Goal: Task Accomplishment & Management: Manage account settings

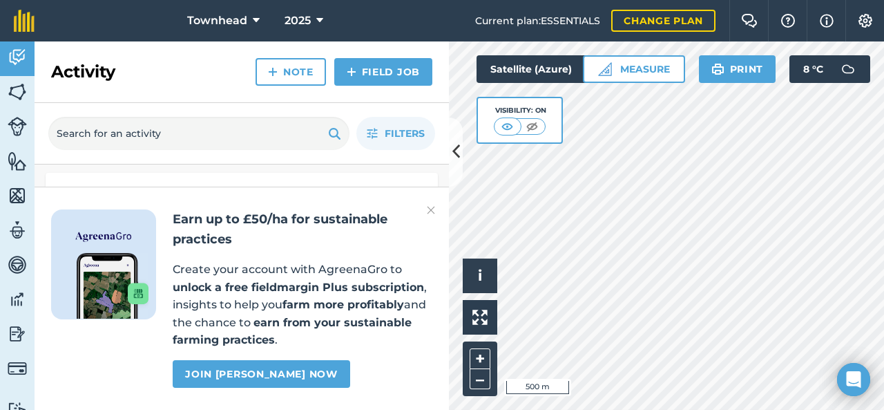
click at [432, 215] on img at bounding box center [431, 210] width 8 height 17
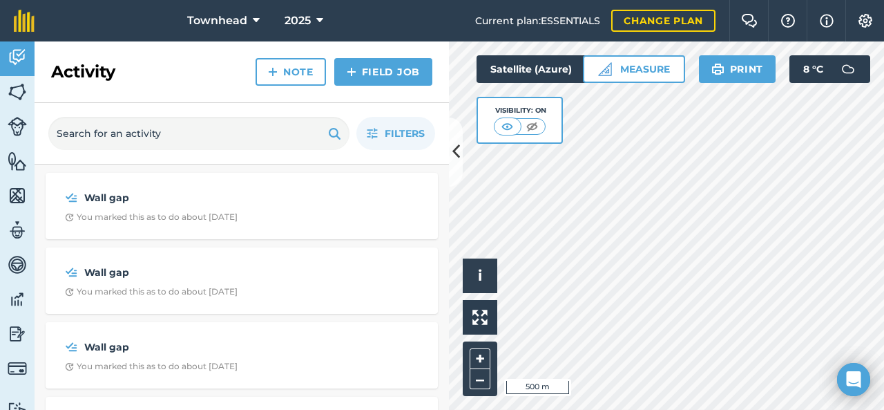
scroll to position [207, 0]
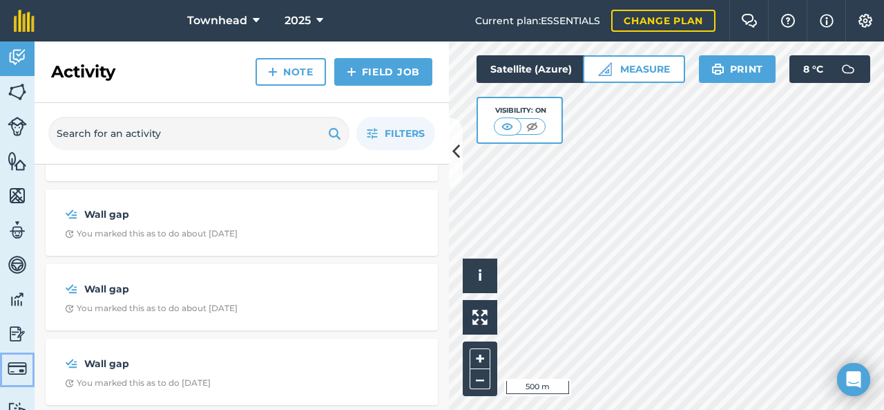
click at [18, 370] on img at bounding box center [17, 368] width 19 height 19
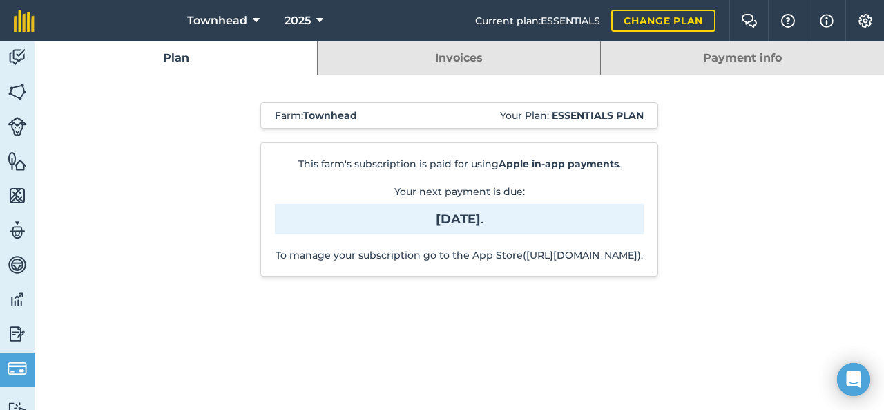
click at [547, 60] on link "Invoices" at bounding box center [459, 57] width 283 height 33
click at [736, 59] on link "Payment info" at bounding box center [742, 57] width 283 height 33
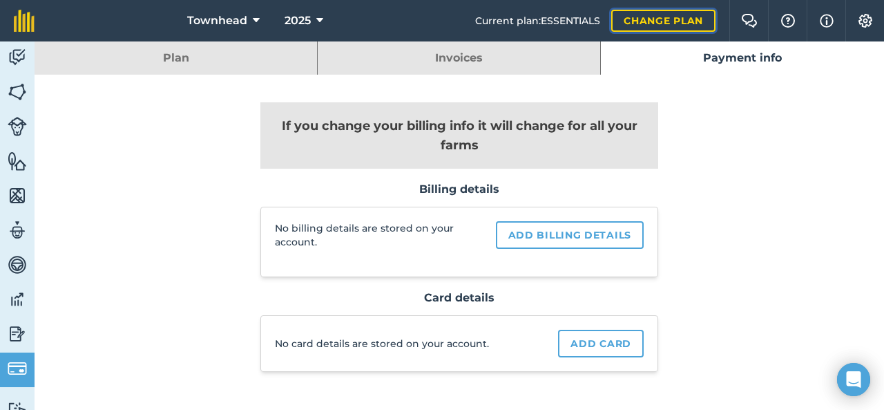
click at [649, 20] on link "Change plan" at bounding box center [663, 21] width 104 height 22
click at [182, 59] on link "Plan" at bounding box center [176, 57] width 283 height 33
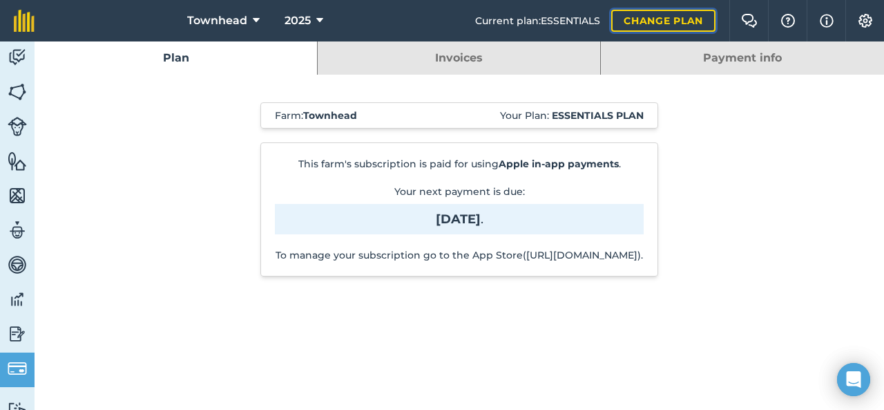
click at [647, 15] on link "Change plan" at bounding box center [663, 21] width 104 height 22
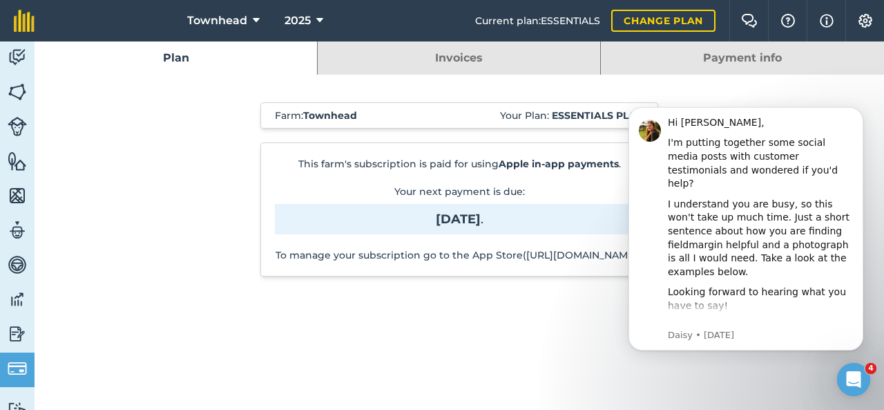
click at [430, 56] on link "Invoices" at bounding box center [459, 57] width 283 height 33
click at [520, 49] on link "Invoices" at bounding box center [459, 57] width 283 height 33
click at [521, 50] on link "Invoices" at bounding box center [459, 57] width 283 height 33
click at [670, 57] on link "Payment info" at bounding box center [742, 57] width 283 height 33
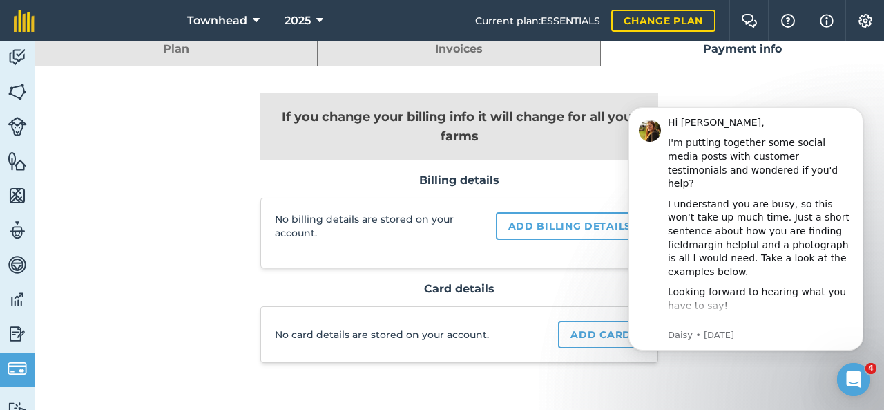
scroll to position [8, 0]
click at [396, 47] on link "Invoices" at bounding box center [459, 49] width 283 height 33
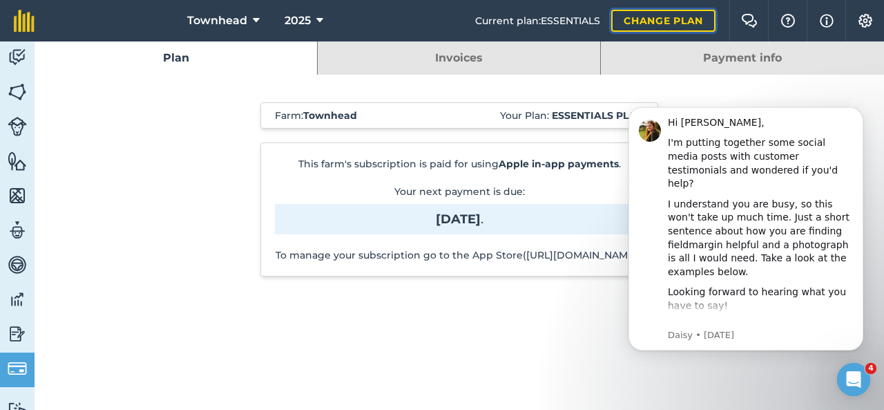
click at [629, 20] on link "Change plan" at bounding box center [663, 21] width 104 height 22
click at [698, 89] on div "Farm : Townhead Your Plan: Essentials plan This farm's subscription is paid for…" at bounding box center [460, 196] width 704 height 243
click at [253, 21] on icon at bounding box center [256, 20] width 7 height 17
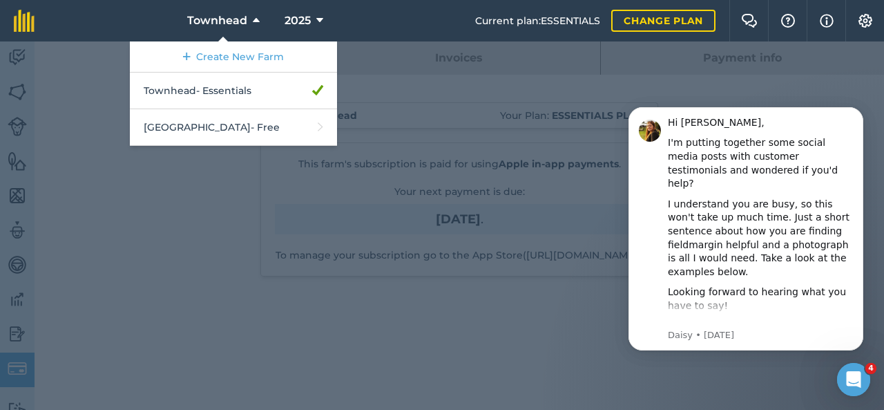
click at [60, 91] on div at bounding box center [442, 225] width 884 height 368
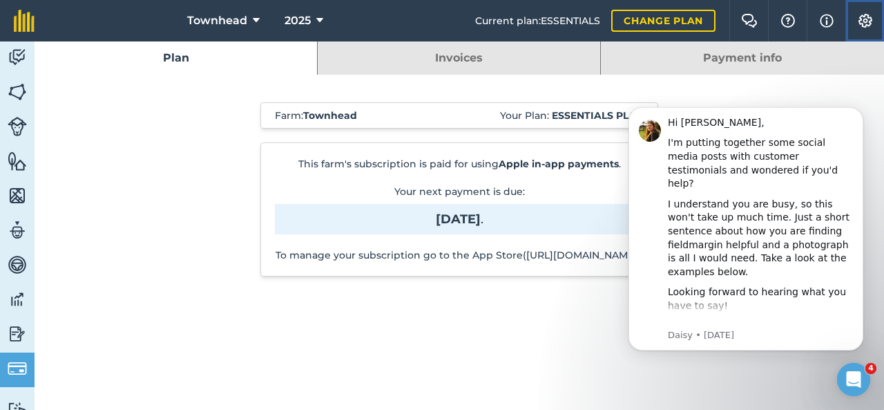
click at [857, 18] on img at bounding box center [865, 21] width 17 height 14
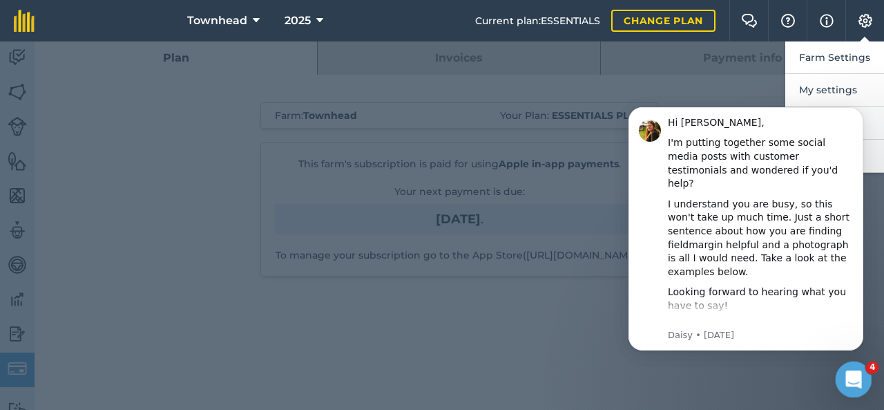
click at [855, 383] on icon "Open Intercom Messenger" at bounding box center [852, 377] width 23 height 23
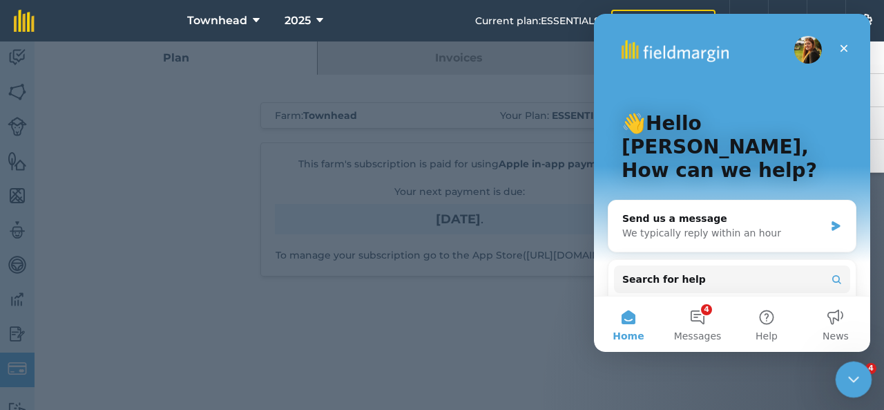
click at [855, 385] on div "Close Intercom Messenger" at bounding box center [851, 377] width 33 height 33
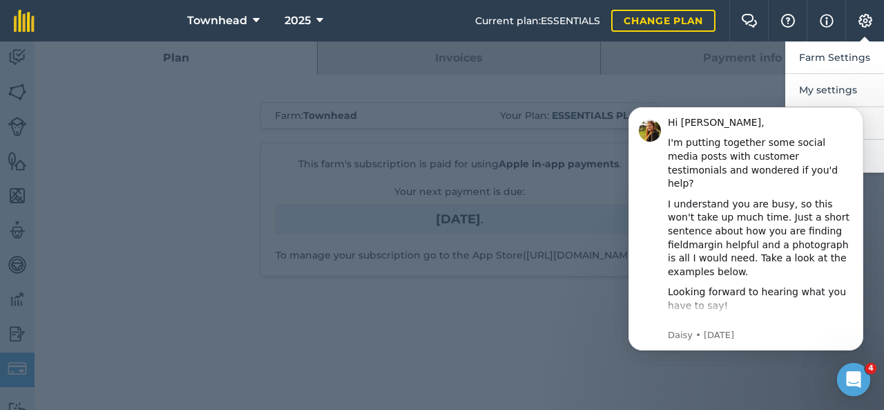
click at [787, 397] on body "Hi [PERSON_NAME], I'm putting together some social media posts with customer te…" at bounding box center [745, 246] width 265 height 302
click at [864, 111] on icon "Dismiss notification" at bounding box center [860, 111] width 8 height 8
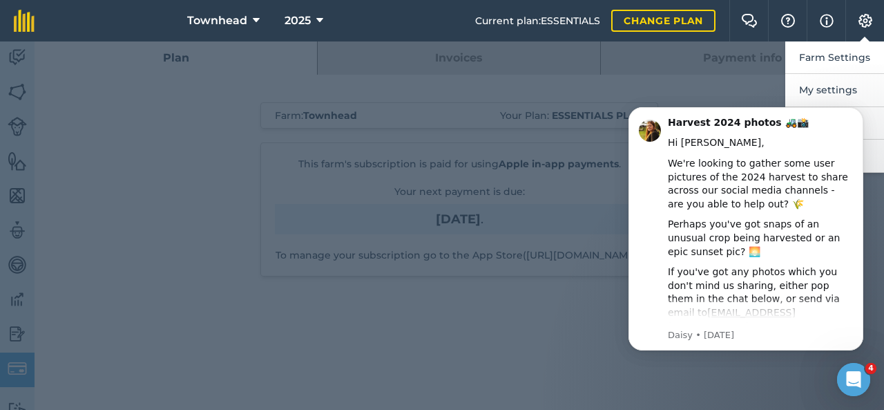
click at [864, 111] on button "Dismiss notification" at bounding box center [859, 111] width 15 height 15
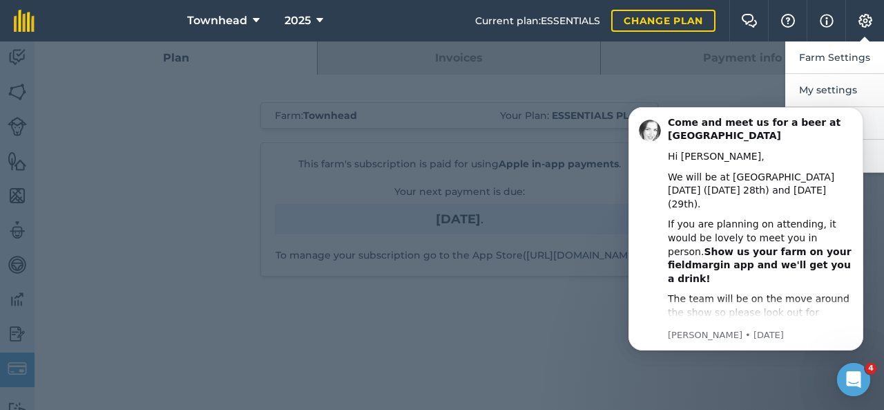
click at [863, 111] on icon "Dismiss notification" at bounding box center [860, 111] width 6 height 6
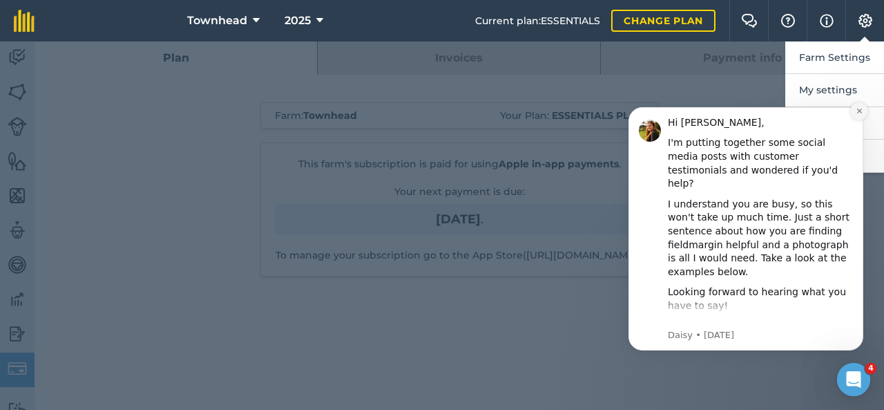
click at [858, 112] on icon "Dismiss notification" at bounding box center [860, 111] width 8 height 8
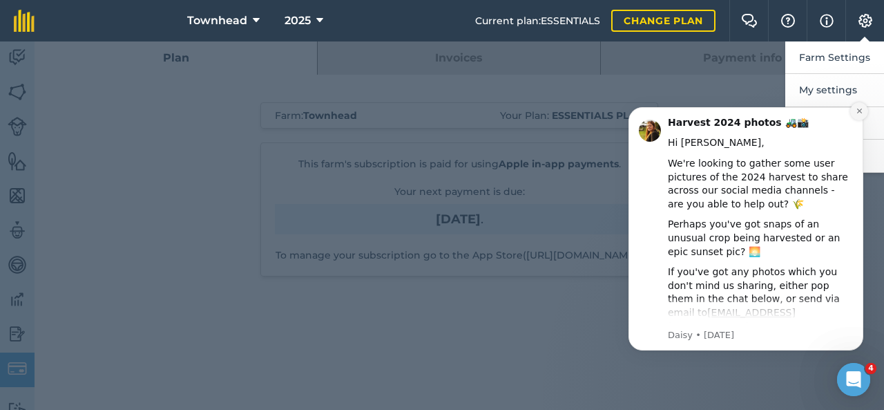
click at [858, 112] on icon "Dismiss notification" at bounding box center [860, 111] width 8 height 8
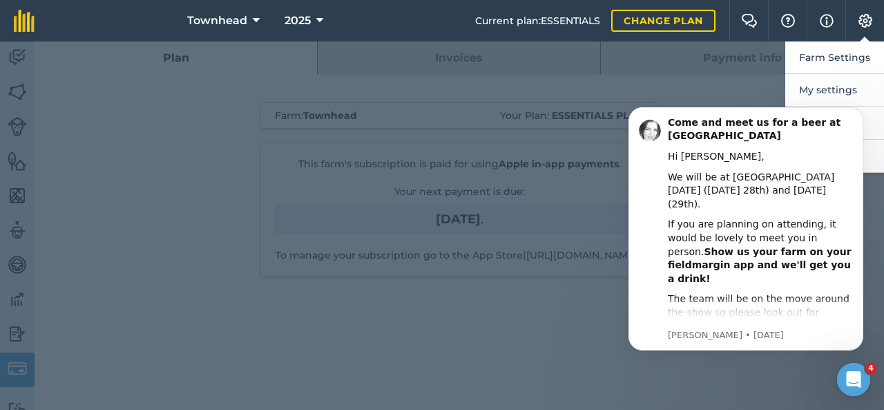
click at [858, 112] on icon "Dismiss notification" at bounding box center [860, 111] width 6 height 6
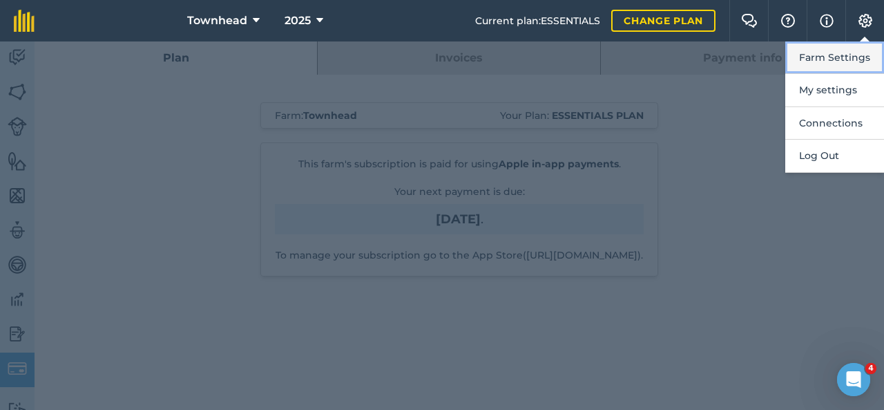
click at [830, 56] on button "Farm Settings" at bounding box center [834, 57] width 99 height 32
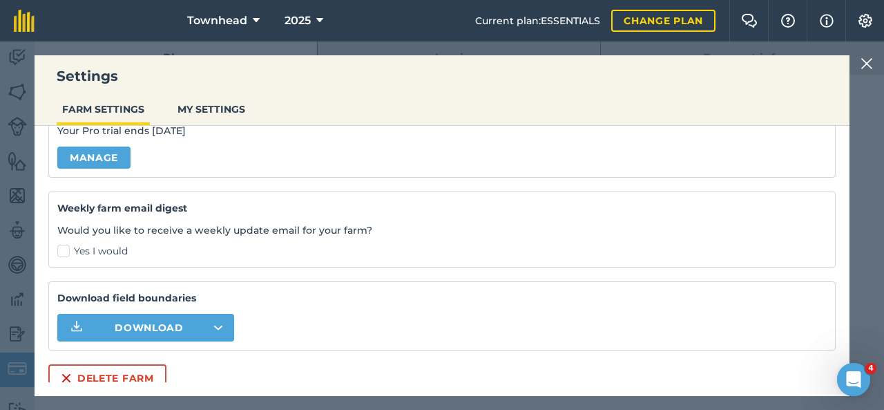
scroll to position [238, 0]
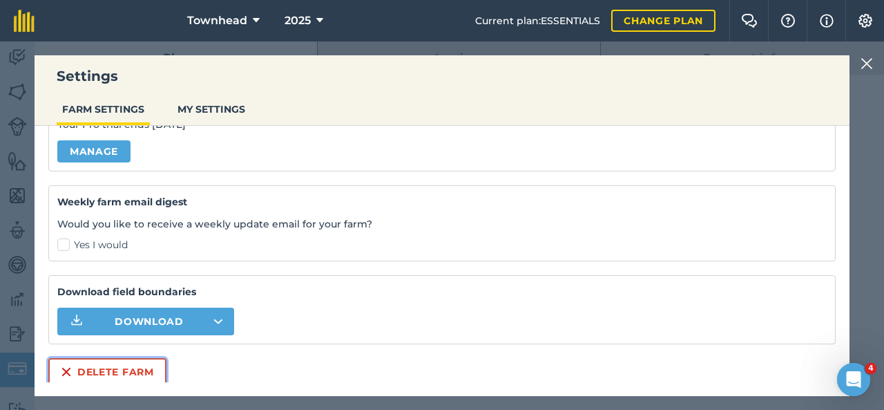
click at [103, 369] on button "Delete farm" at bounding box center [107, 372] width 118 height 28
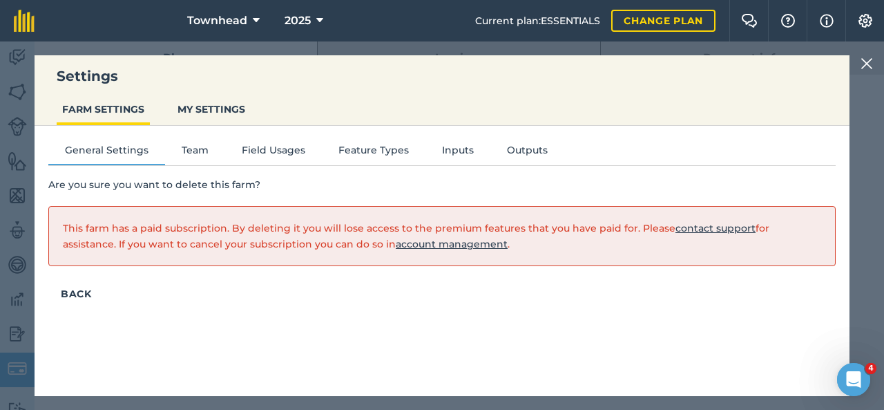
scroll to position [0, 0]
click at [75, 290] on button "Back" at bounding box center [76, 294] width 56 height 28
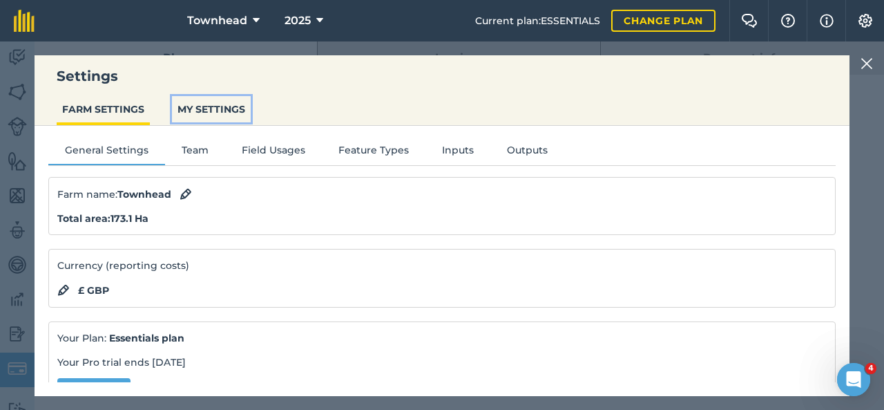
click at [204, 113] on button "MY SETTINGS" at bounding box center [211, 109] width 79 height 26
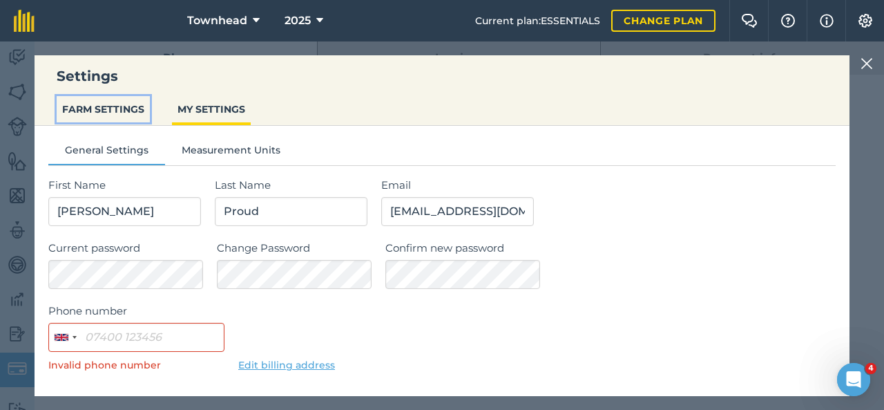
click at [116, 116] on button "FARM SETTINGS" at bounding box center [103, 109] width 93 height 26
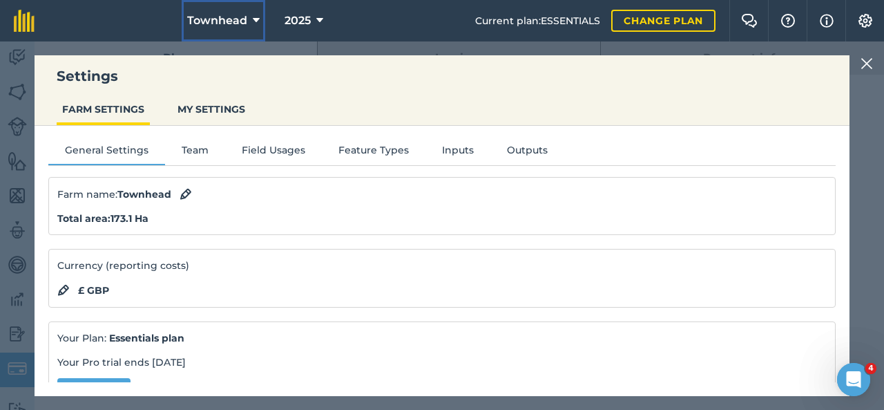
click at [245, 25] on span "Townhead" at bounding box center [217, 20] width 60 height 17
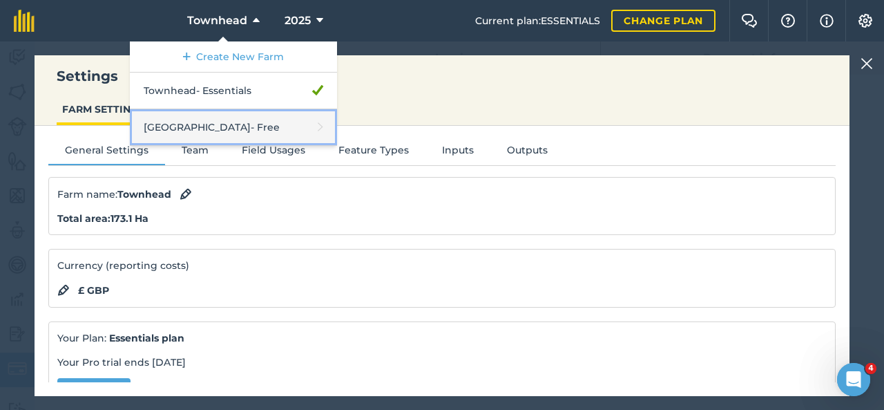
click at [216, 122] on link "[GEOGRAPHIC_DATA] - Free" at bounding box center [233, 127] width 207 height 37
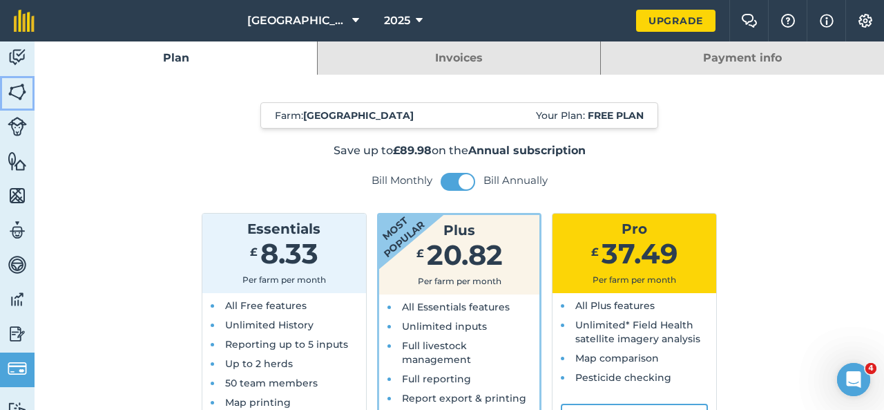
click at [22, 88] on img at bounding box center [17, 92] width 19 height 21
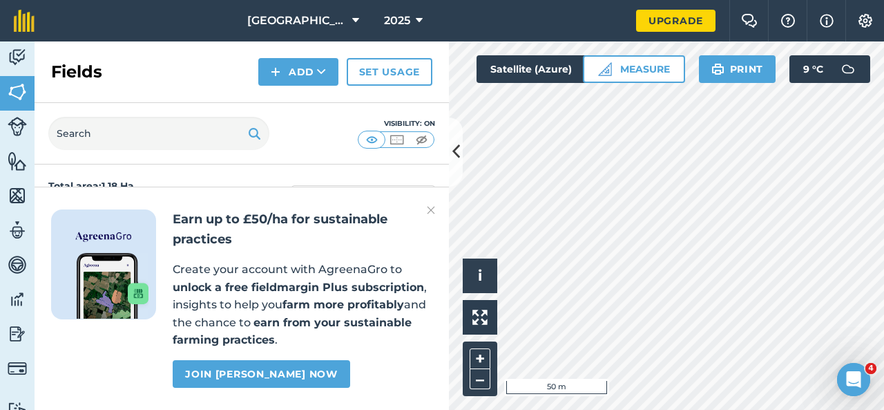
click at [432, 211] on img at bounding box center [431, 210] width 8 height 17
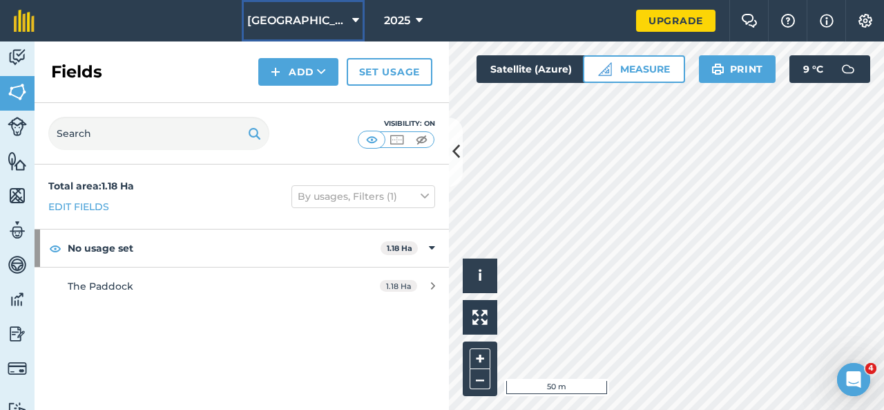
click at [336, 15] on span "[GEOGRAPHIC_DATA]" at bounding box center [296, 20] width 99 height 17
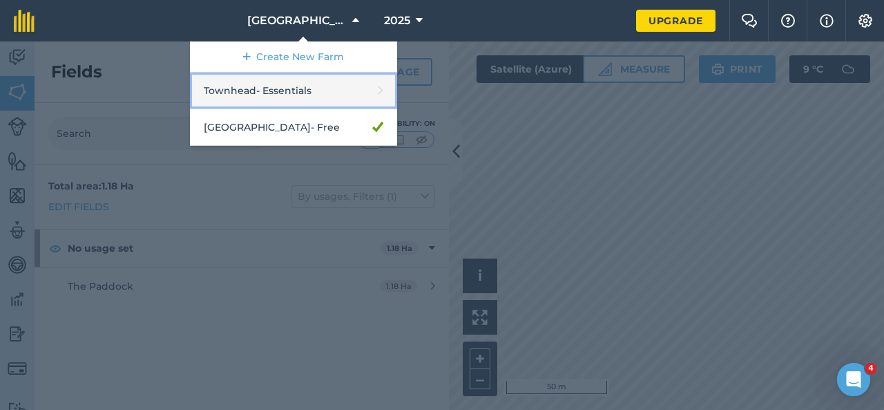
click at [370, 89] on link "Townhead - Essentials" at bounding box center [293, 91] width 207 height 37
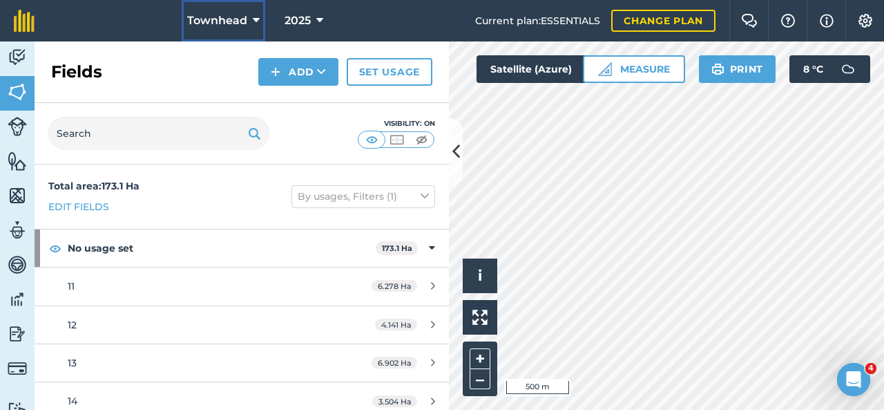
click at [249, 25] on button "Townhead" at bounding box center [224, 20] width 84 height 41
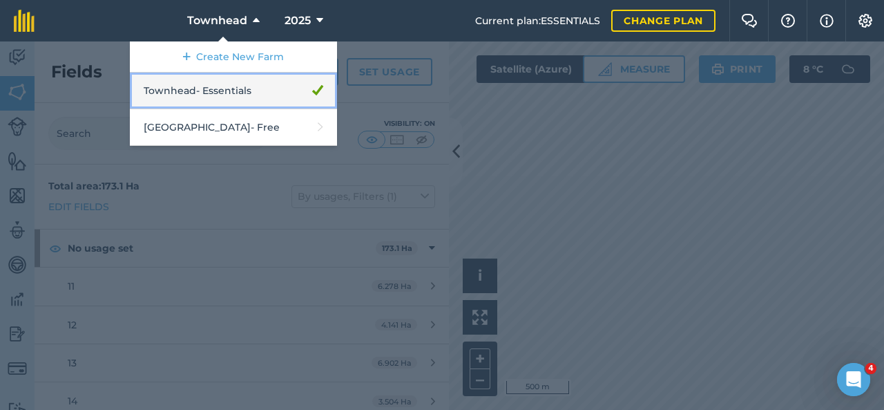
click at [251, 88] on link "Townhead - Essentials" at bounding box center [233, 91] width 207 height 37
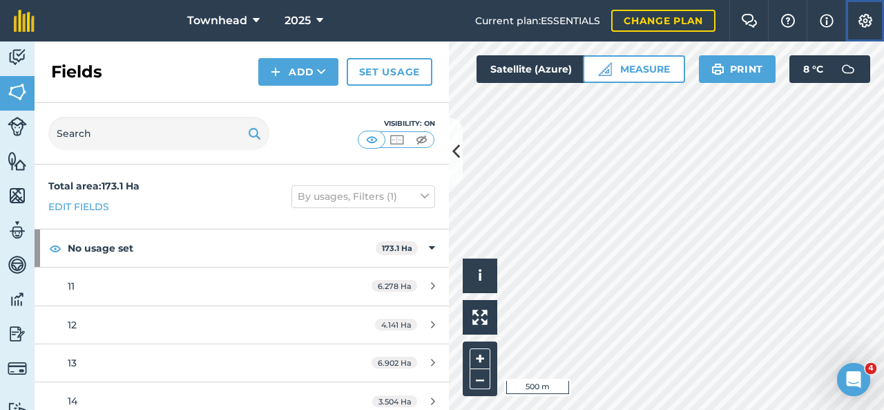
click at [873, 23] on img at bounding box center [865, 21] width 17 height 14
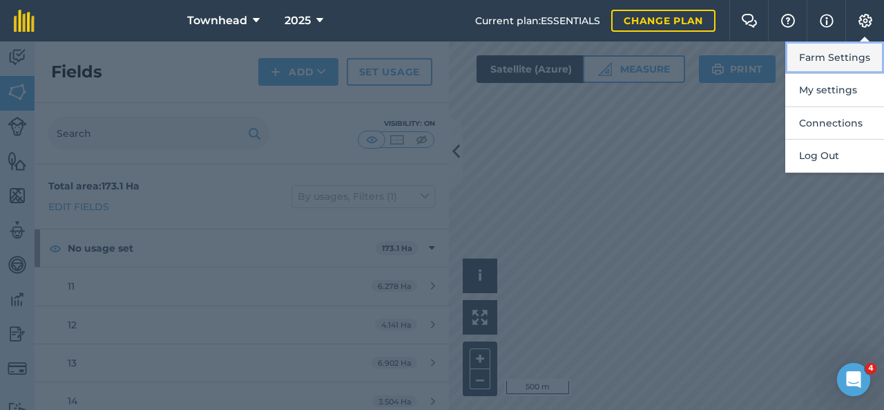
click at [832, 48] on button "Farm Settings" at bounding box center [834, 57] width 99 height 32
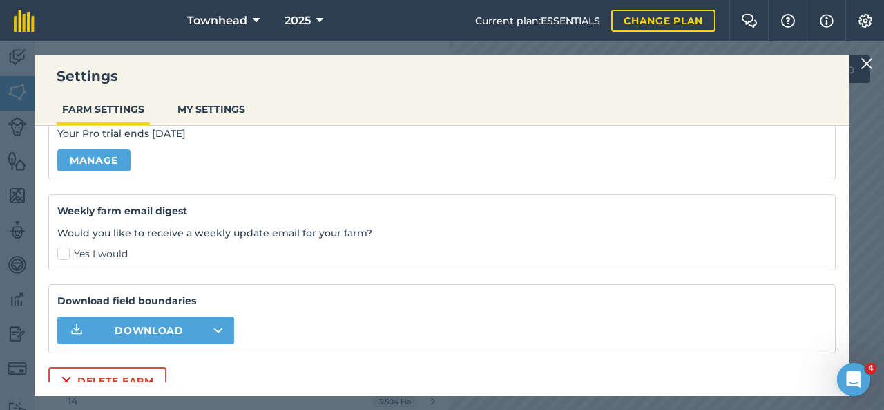
scroll to position [238, 0]
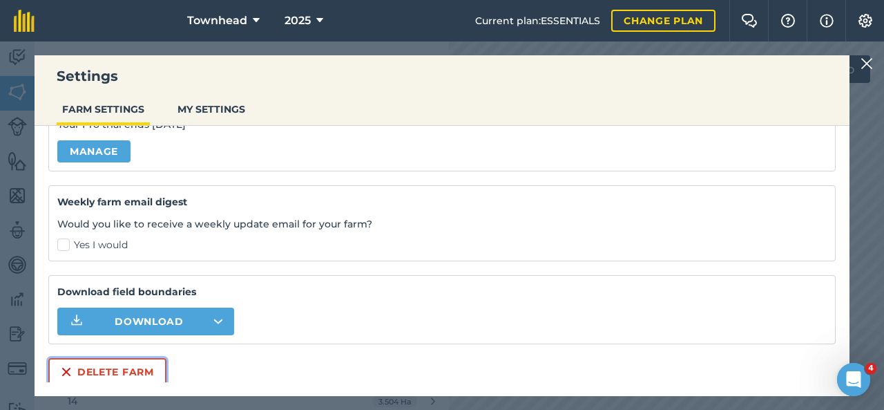
click at [104, 361] on button "Delete farm" at bounding box center [107, 372] width 118 height 28
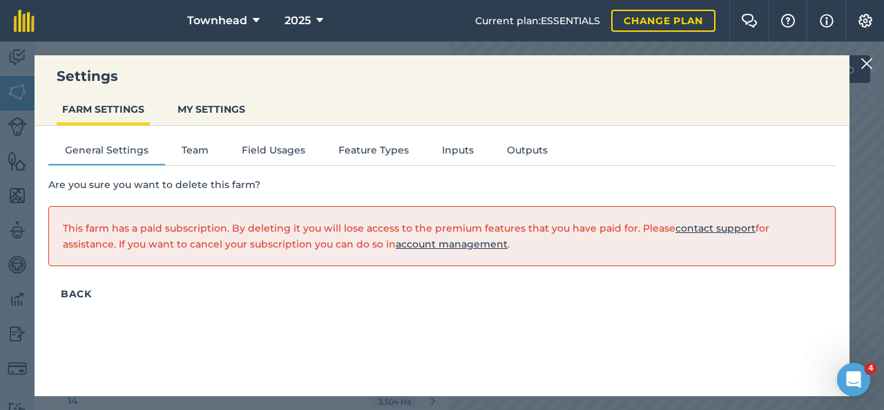
scroll to position [0, 0]
click at [194, 142] on button "Team" at bounding box center [195, 152] width 60 height 21
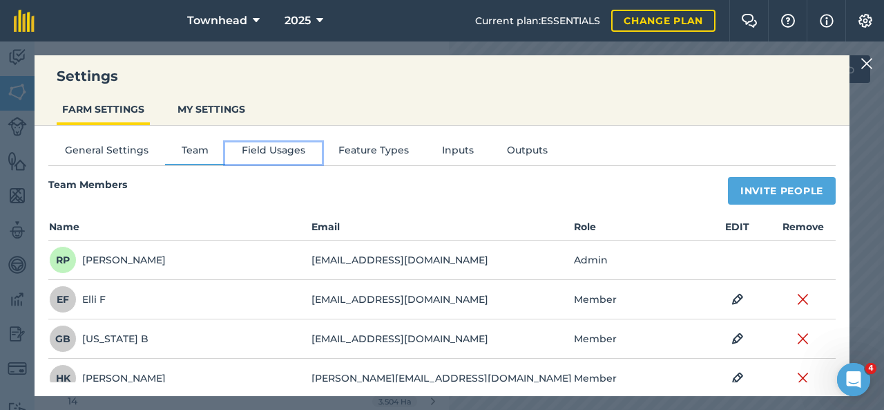
click at [269, 147] on button "Field Usages" at bounding box center [273, 152] width 97 height 21
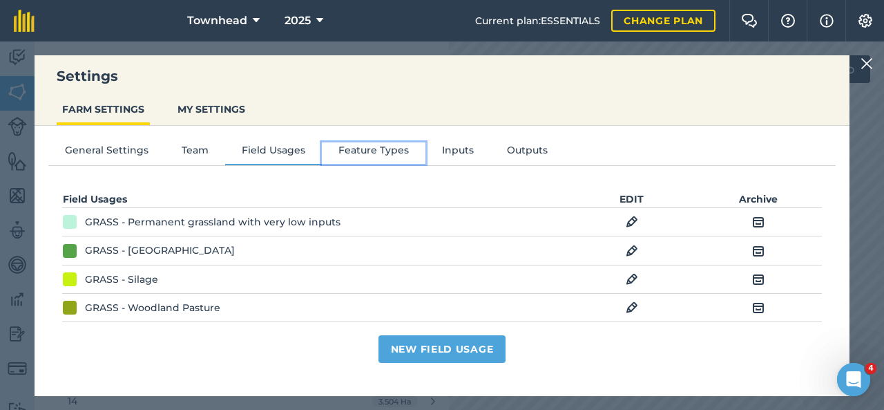
click at [370, 152] on button "Feature Types" at bounding box center [374, 152] width 104 height 21
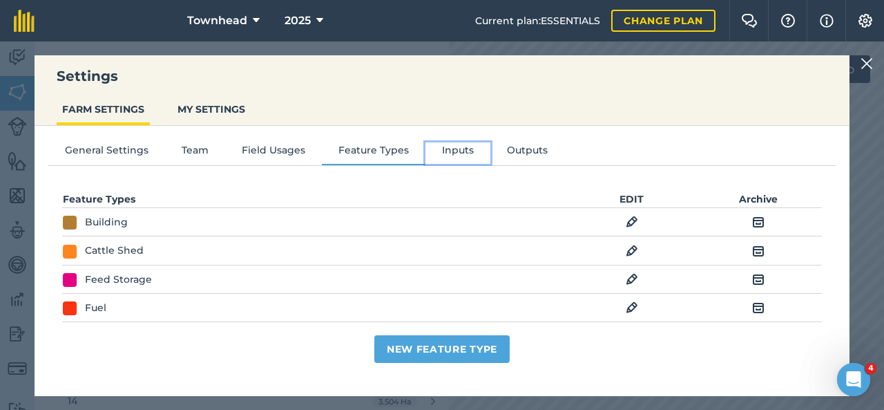
click at [451, 151] on button "Inputs" at bounding box center [458, 152] width 65 height 21
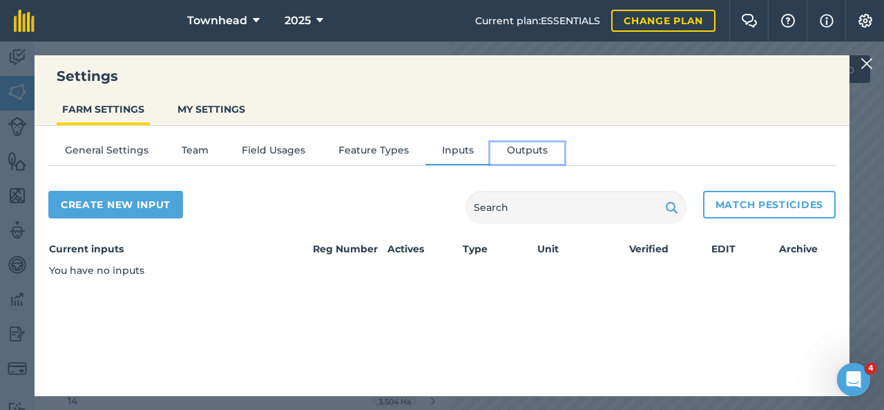
click at [531, 155] on button "Outputs" at bounding box center [527, 152] width 74 height 21
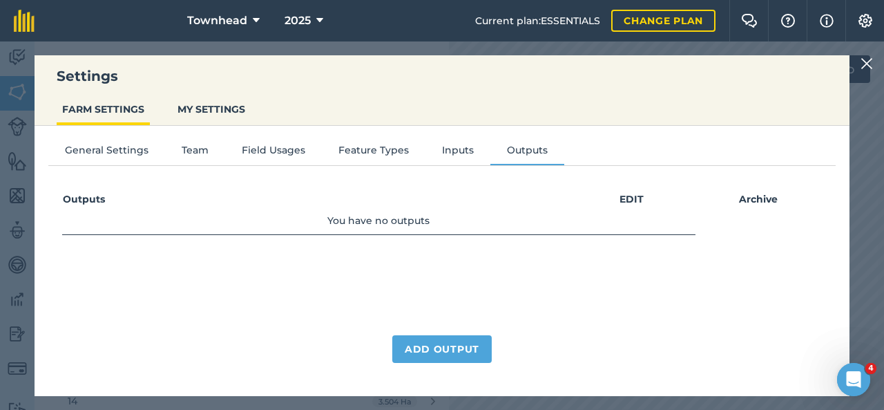
click at [869, 67] on img at bounding box center [867, 63] width 12 height 17
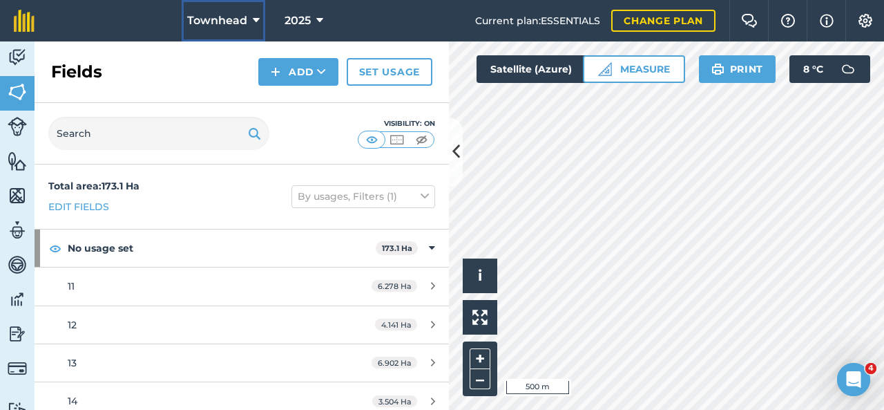
click at [231, 15] on span "Townhead" at bounding box center [217, 20] width 60 height 17
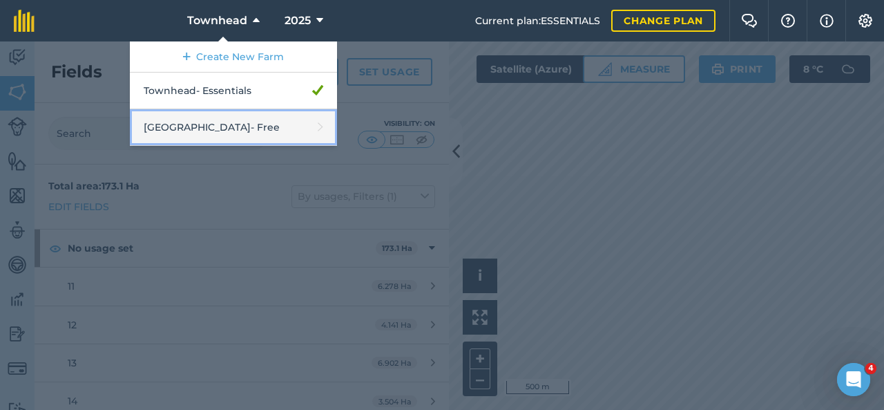
click at [216, 129] on link "[GEOGRAPHIC_DATA] - Free" at bounding box center [233, 127] width 207 height 37
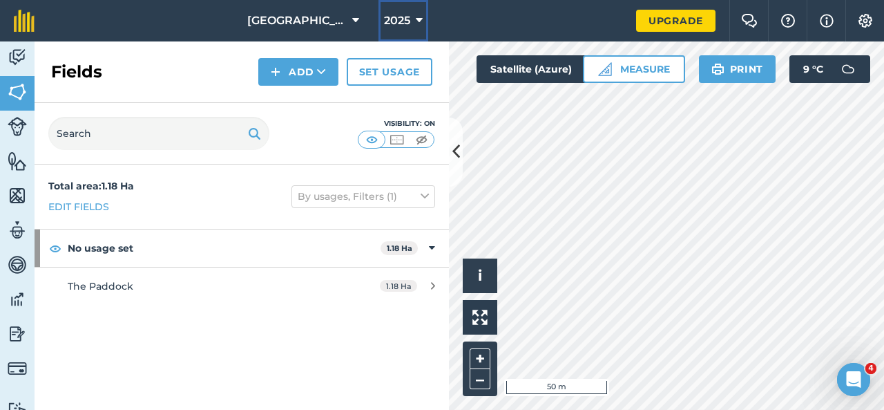
click at [406, 23] on button "2025" at bounding box center [404, 20] width 50 height 41
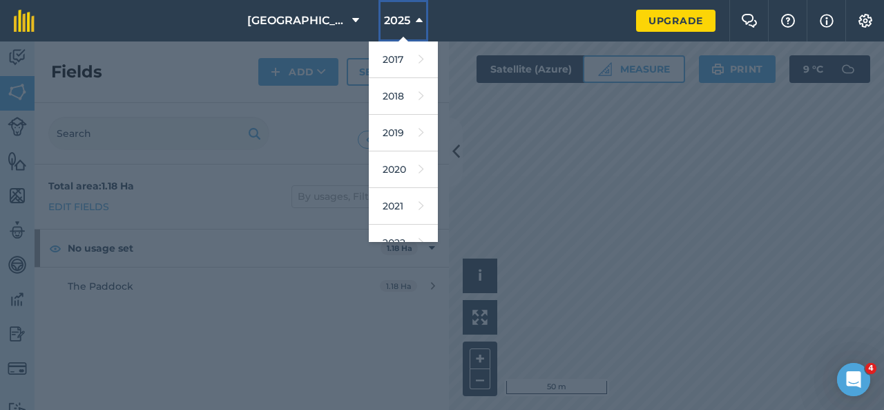
click at [406, 24] on button "2025" at bounding box center [404, 20] width 50 height 41
